Goal: Check status: Check status

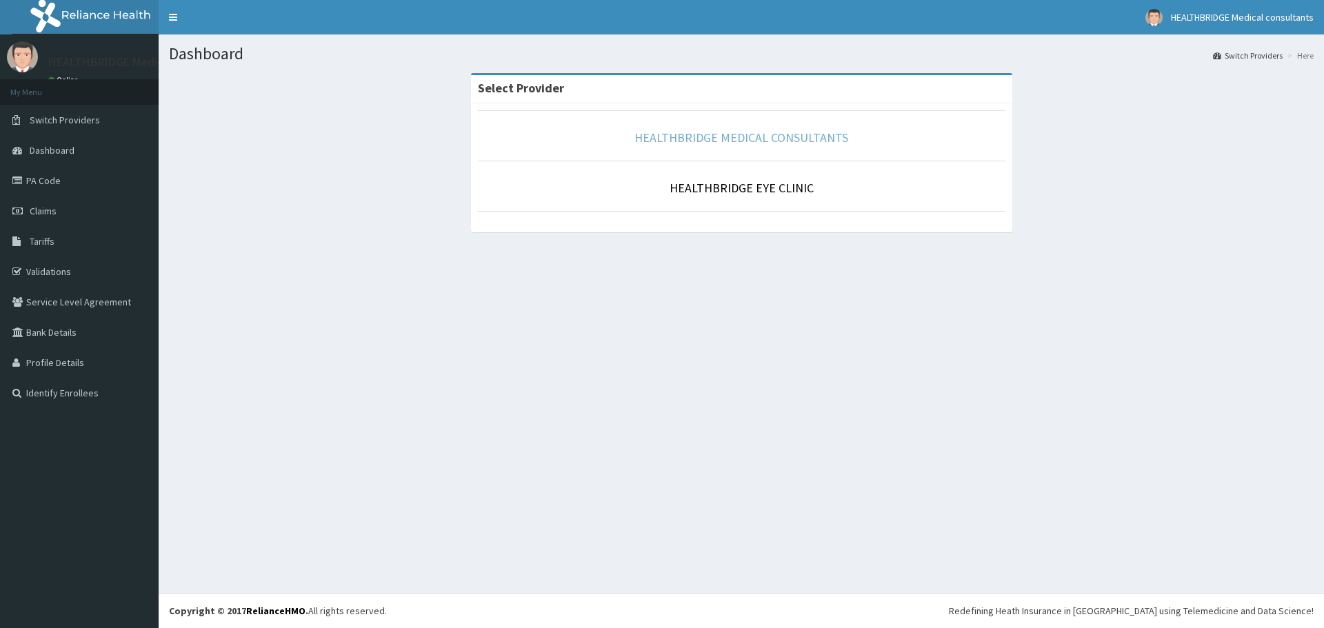
click at [768, 132] on link "HEALTHBRIDGE MEDICAL CONSULTANTS" at bounding box center [742, 138] width 214 height 16
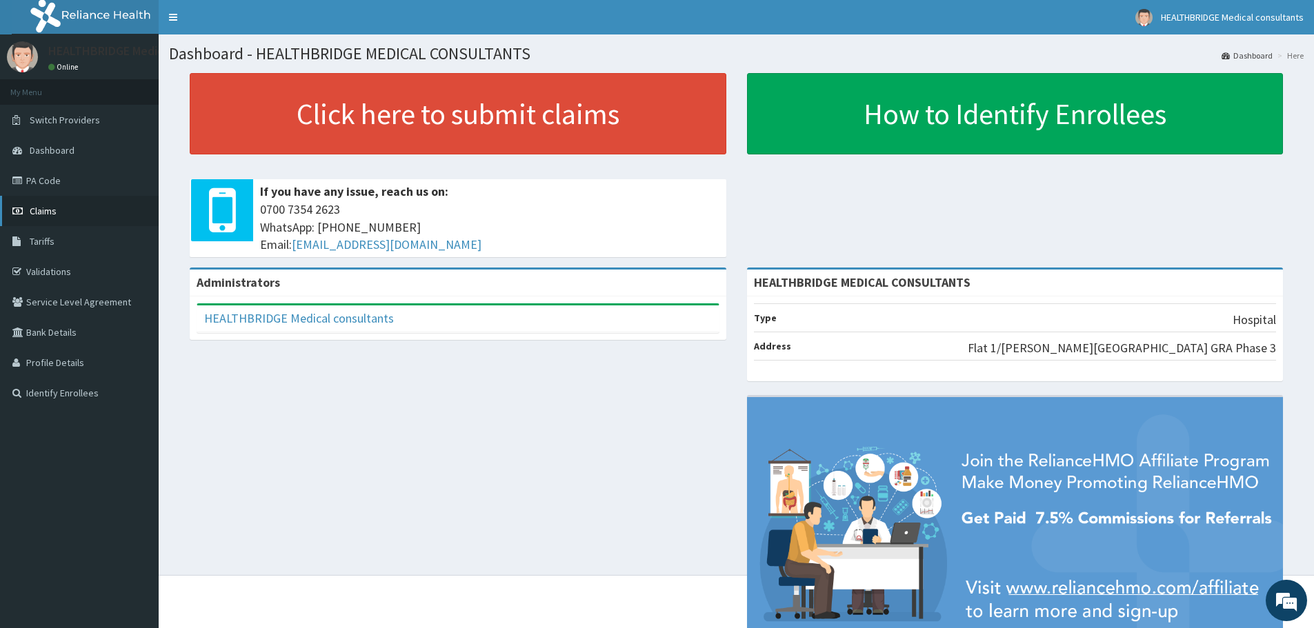
click at [83, 203] on link "Claims" at bounding box center [79, 211] width 159 height 30
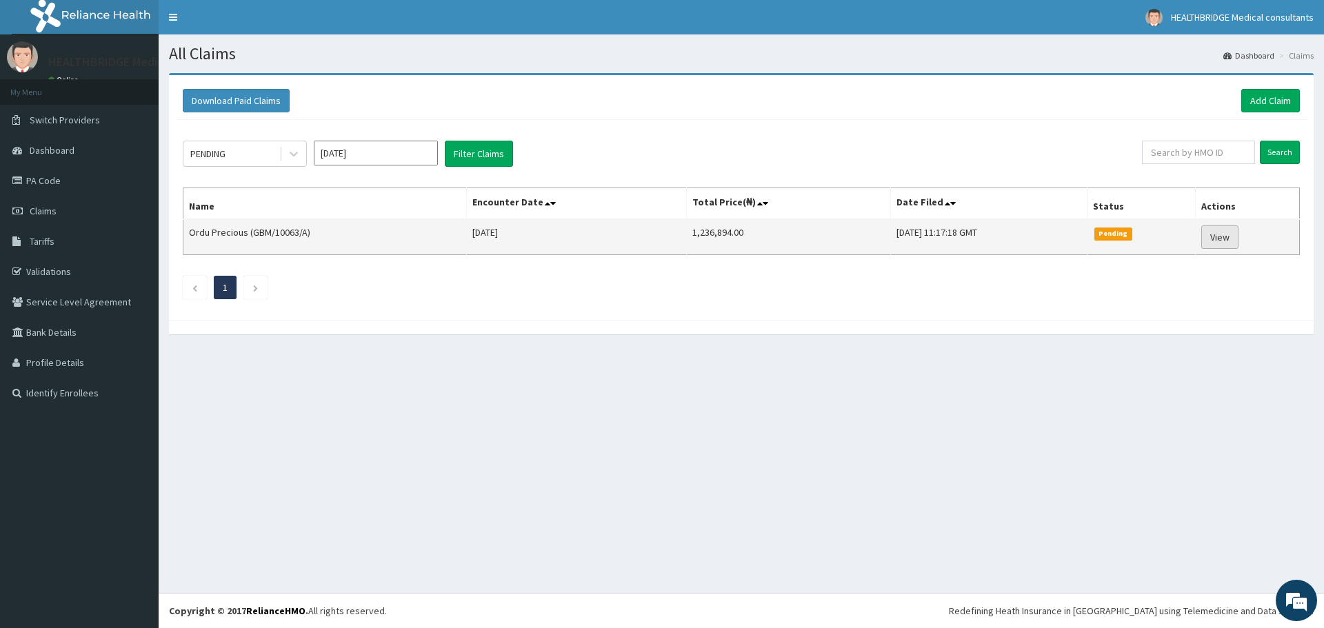
click at [1219, 246] on link "View" at bounding box center [1220, 237] width 37 height 23
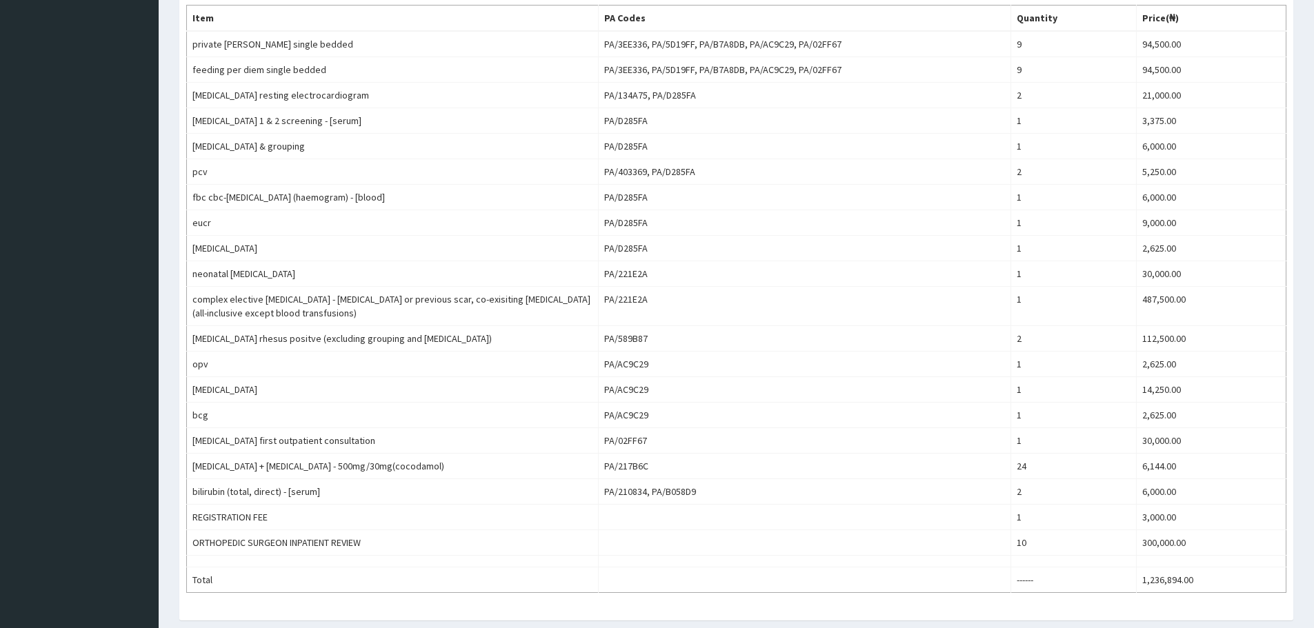
scroll to position [483, 0]
